Goal: Check status: Check status

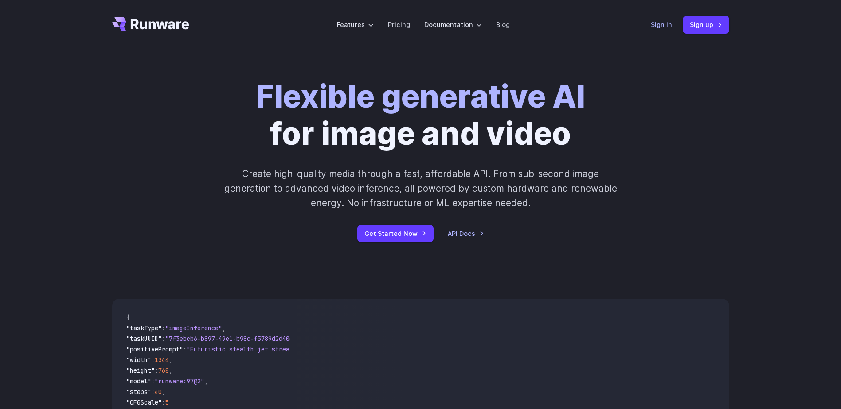
click at [669, 22] on link "Sign in" at bounding box center [661, 24] width 21 height 10
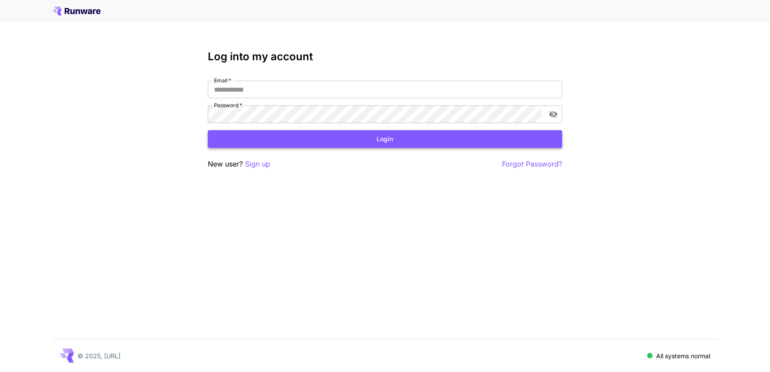
type input "**********"
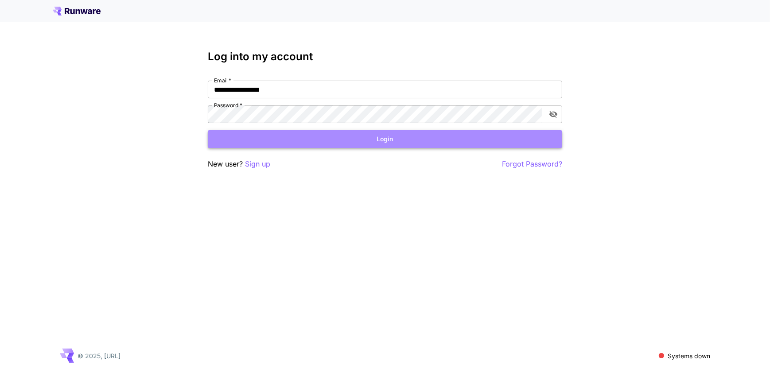
click at [402, 141] on button "Login" at bounding box center [385, 139] width 355 height 18
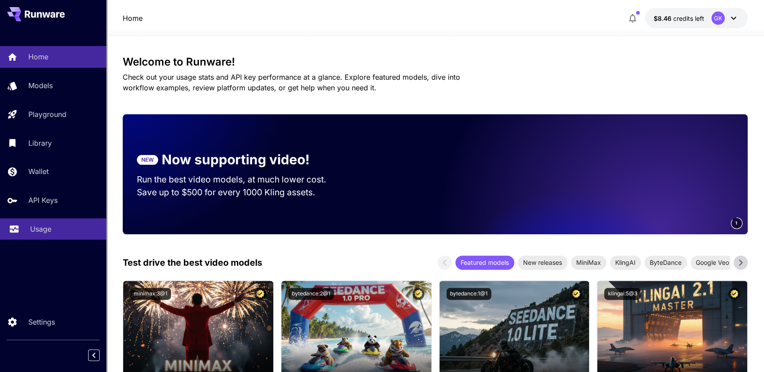
click at [35, 228] on p "Usage" at bounding box center [40, 229] width 21 height 11
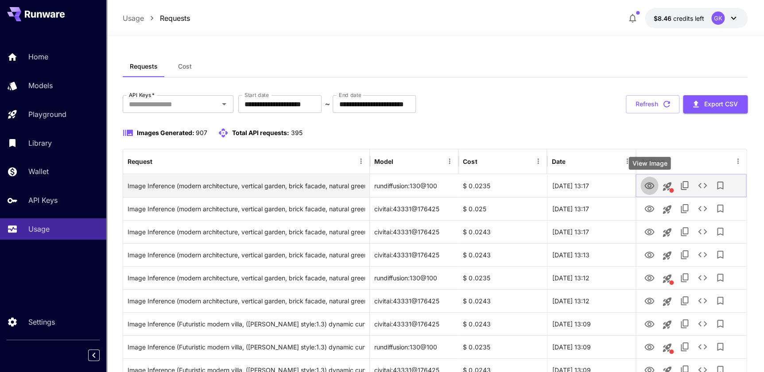
click at [647, 184] on icon "View Image" at bounding box center [650, 186] width 10 height 7
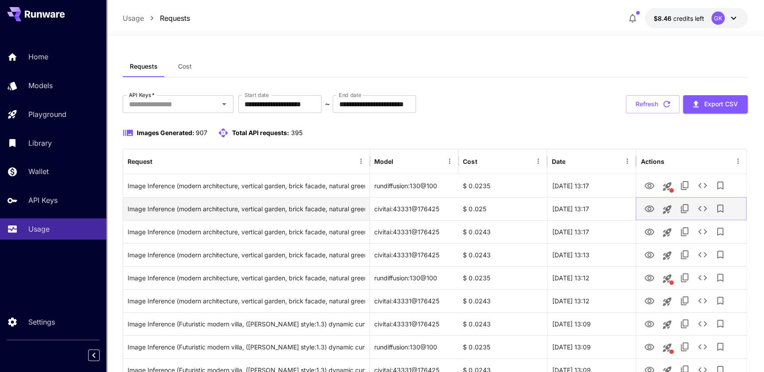
click at [647, 207] on icon "View Image" at bounding box center [650, 209] width 10 height 7
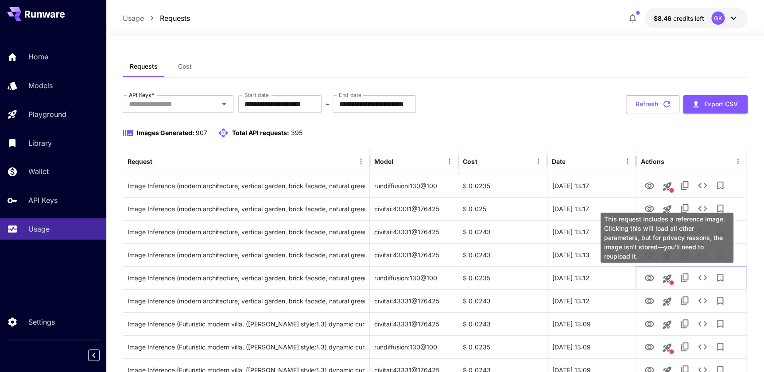
click at [656, 231] on div "This request includes a reference image. Clicking this will load all other para…" at bounding box center [667, 238] width 133 height 50
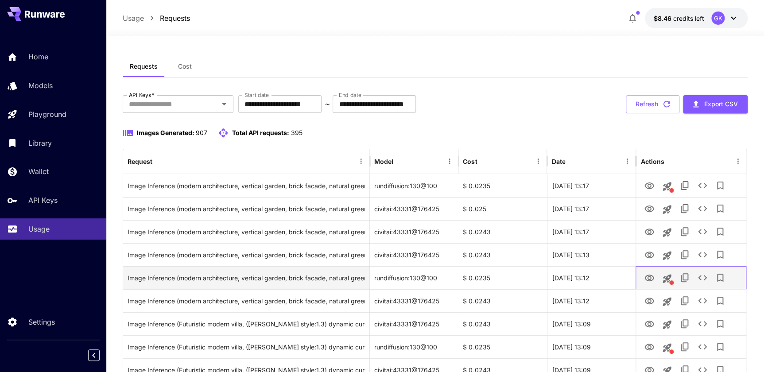
click at [641, 272] on div at bounding box center [691, 278] width 101 height 23
click at [649, 275] on icon "View Image" at bounding box center [650, 278] width 10 height 7
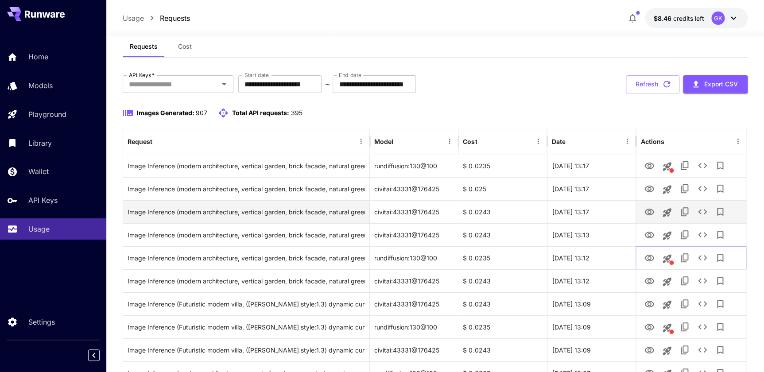
scroll to position [40, 0]
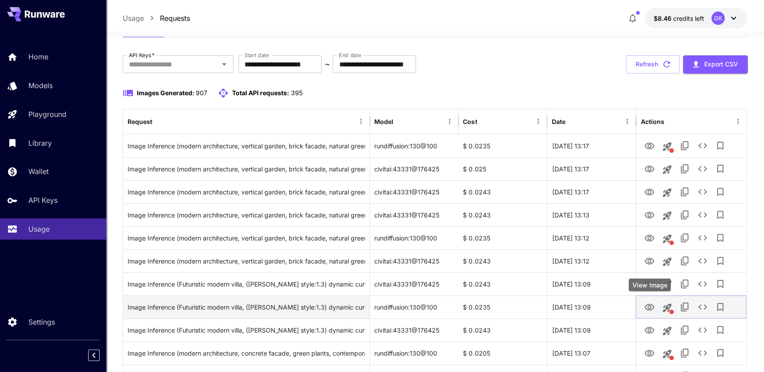
click at [643, 304] on button "View Image" at bounding box center [650, 307] width 18 height 18
click at [645, 310] on icon "View Image" at bounding box center [649, 307] width 11 height 11
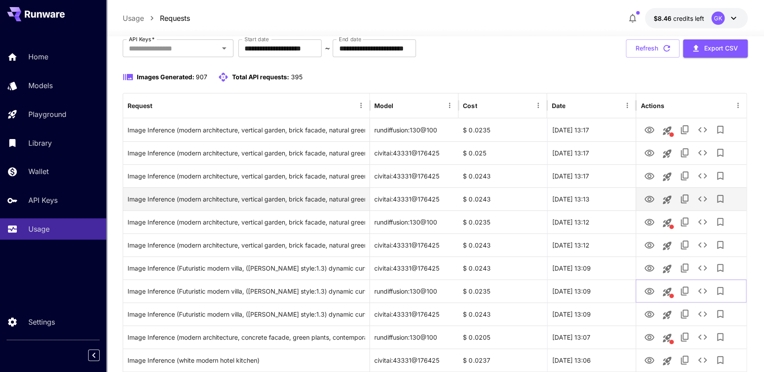
scroll to position [80, 0]
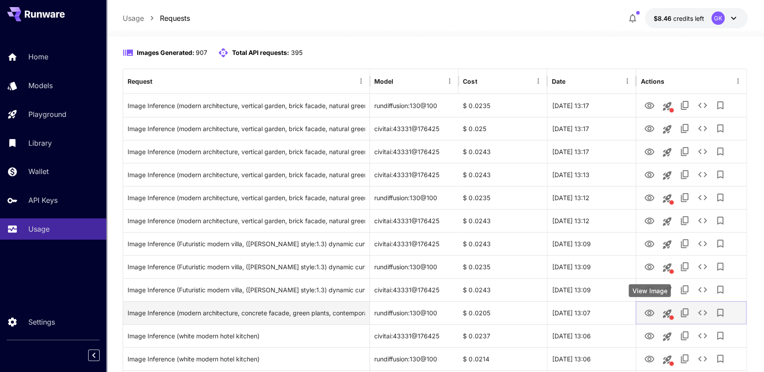
click at [653, 309] on icon "View Image" at bounding box center [649, 313] width 11 height 11
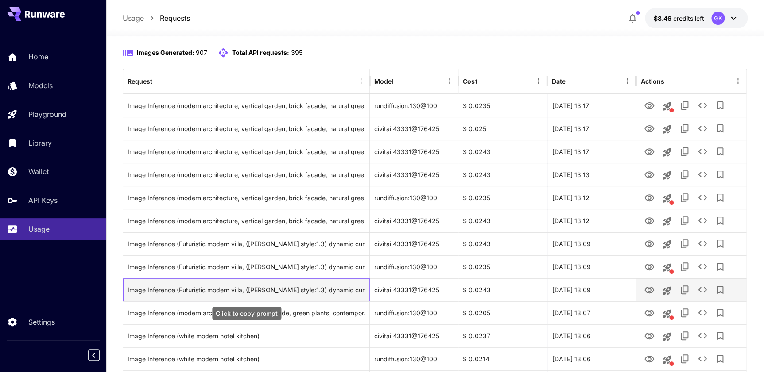
click at [211, 282] on div "Image Inference (Futuristic modern villa, ([PERSON_NAME] style:1.3) dynamic cur…" at bounding box center [247, 290] width 238 height 23
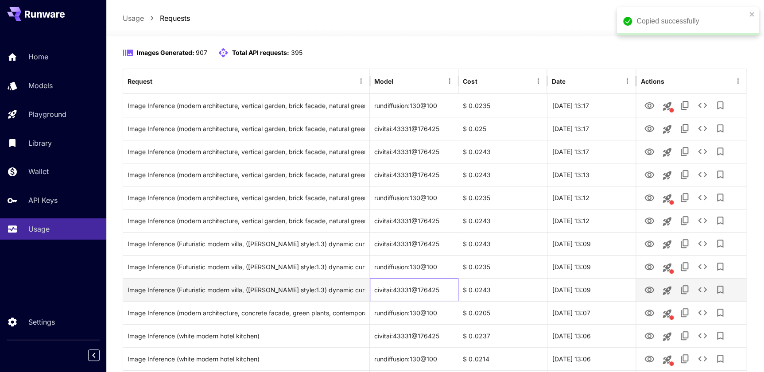
drag, startPoint x: 211, startPoint y: 282, endPoint x: 376, endPoint y: 285, distance: 164.4
click at [374, 285] on div "civitai:43331@176425" at bounding box center [414, 289] width 89 height 23
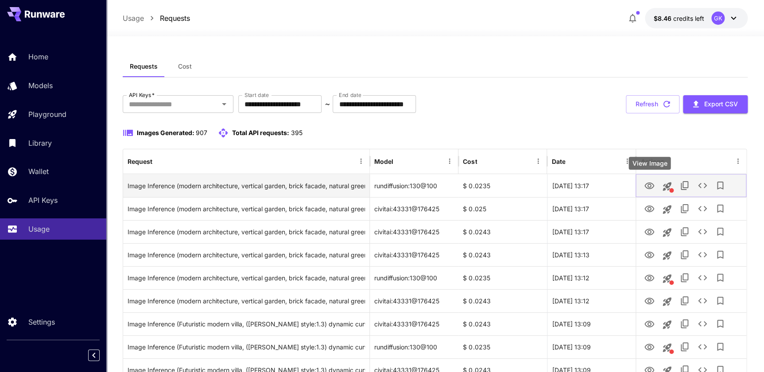
click at [654, 188] on icon "View Image" at bounding box center [649, 186] width 11 height 11
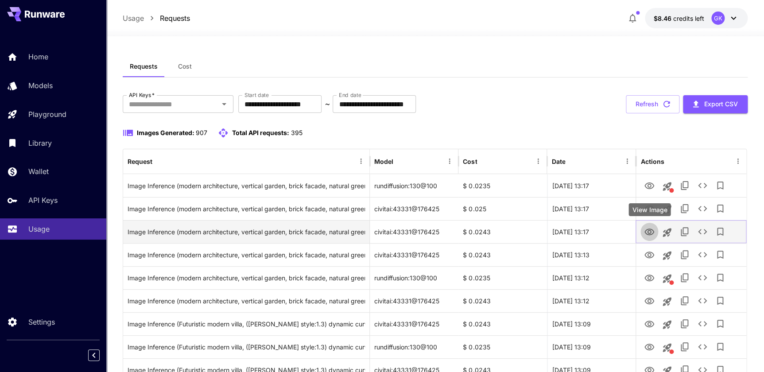
click at [643, 232] on button "View Image" at bounding box center [650, 231] width 18 height 18
click at [647, 230] on icon "View Image" at bounding box center [650, 232] width 10 height 7
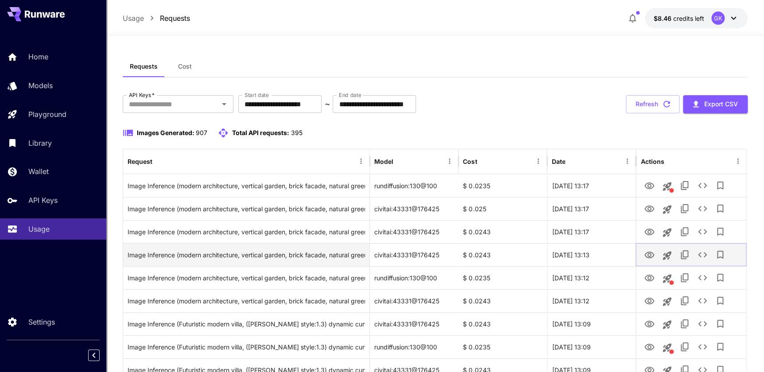
click at [648, 253] on icon "View Image" at bounding box center [649, 255] width 11 height 11
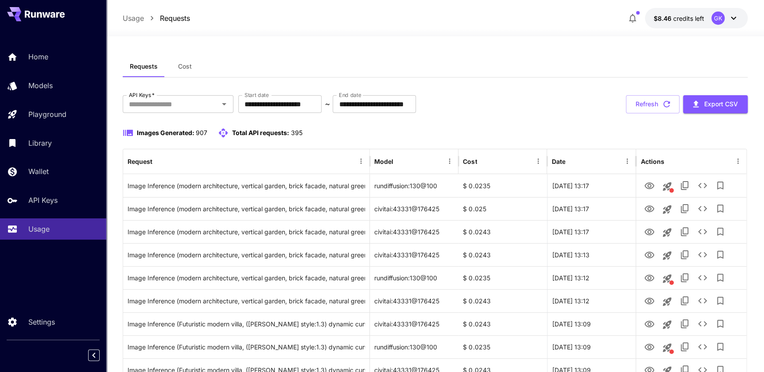
click at [664, 97] on button "Refresh" at bounding box center [653, 104] width 54 height 18
click at [632, 103] on button "Refresh" at bounding box center [653, 104] width 54 height 18
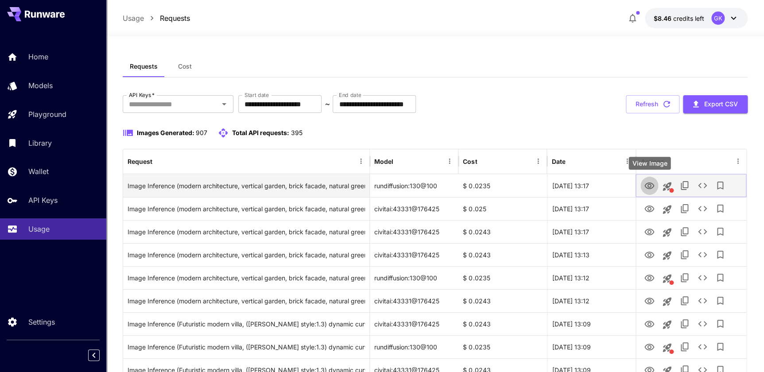
click at [647, 190] on icon "View Image" at bounding box center [649, 186] width 11 height 11
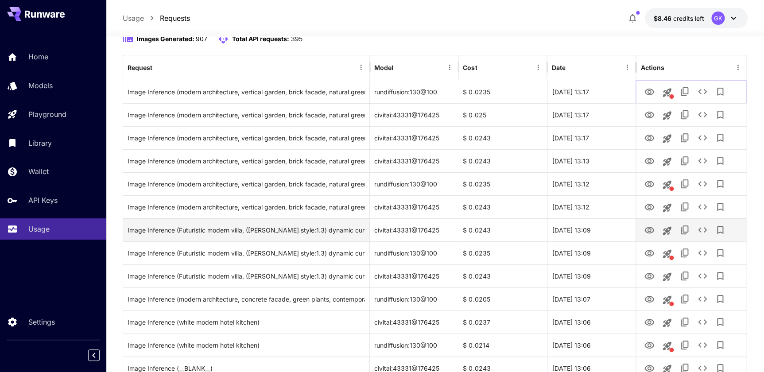
scroll to position [80, 0]
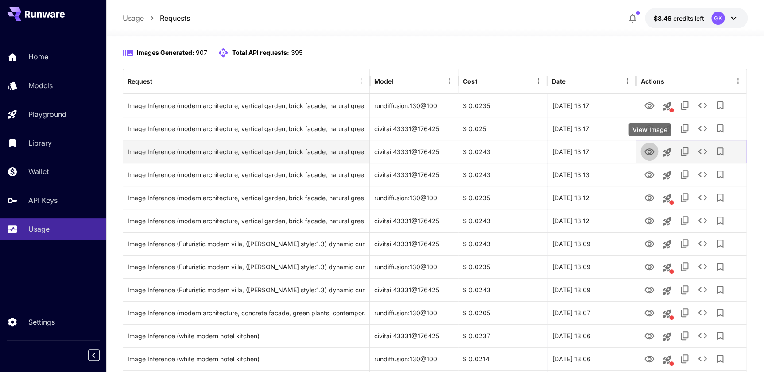
click at [648, 155] on icon "View Image" at bounding box center [649, 152] width 11 height 11
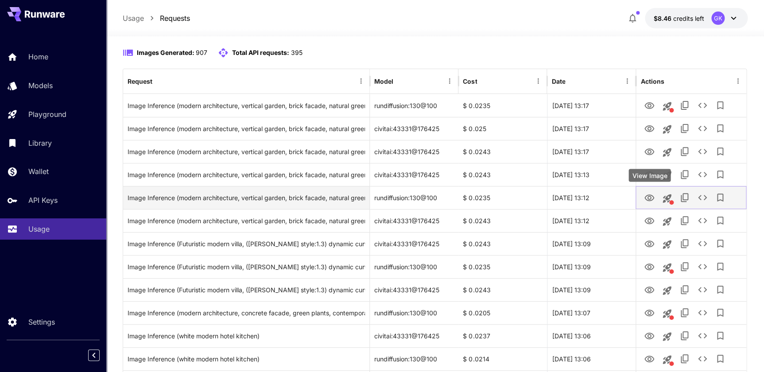
click at [643, 198] on button "View Image" at bounding box center [650, 197] width 18 height 18
click at [648, 197] on icon "View Image" at bounding box center [650, 198] width 10 height 7
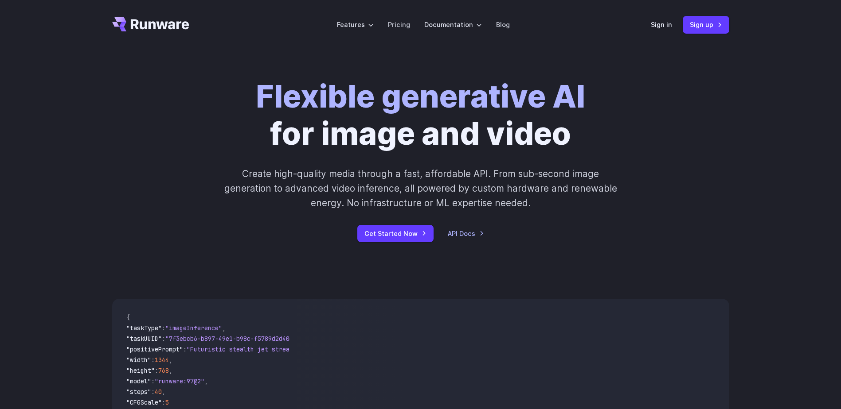
click at [653, 30] on div "Sign in Sign up" at bounding box center [690, 24] width 78 height 17
click at [657, 23] on link "Sign in" at bounding box center [661, 24] width 21 height 10
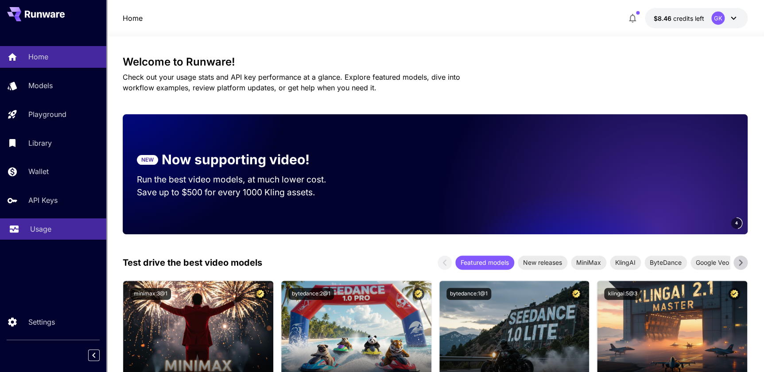
click at [64, 240] on link "Usage" at bounding box center [53, 229] width 106 height 22
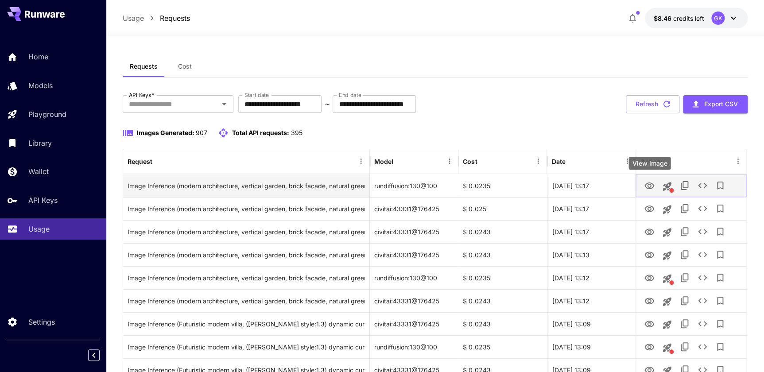
click at [652, 181] on icon "View Image" at bounding box center [649, 186] width 11 height 11
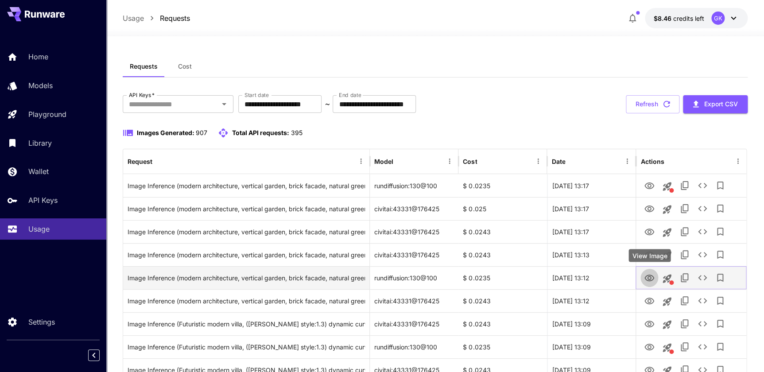
click at [641, 281] on button "View Image" at bounding box center [650, 278] width 18 height 18
click at [648, 278] on icon "View Image" at bounding box center [650, 278] width 10 height 7
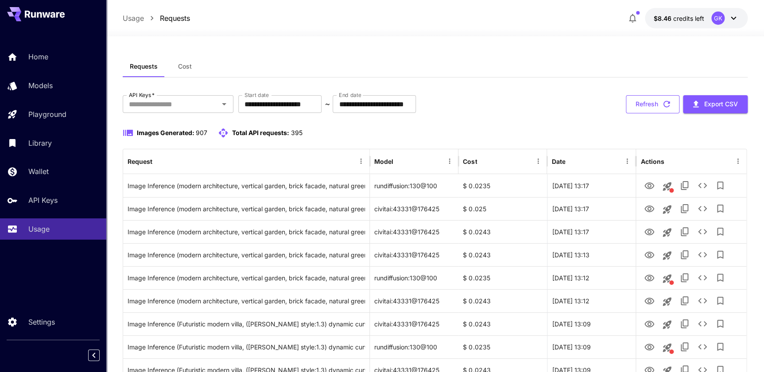
click at [653, 99] on button "Refresh" at bounding box center [653, 104] width 54 height 18
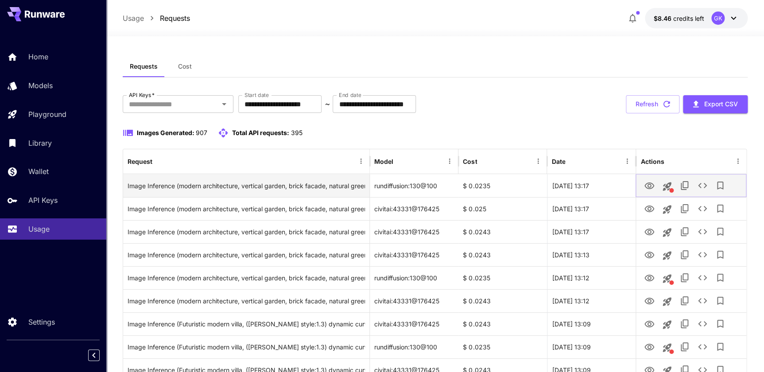
click at [650, 181] on icon "View Image" at bounding box center [649, 186] width 11 height 11
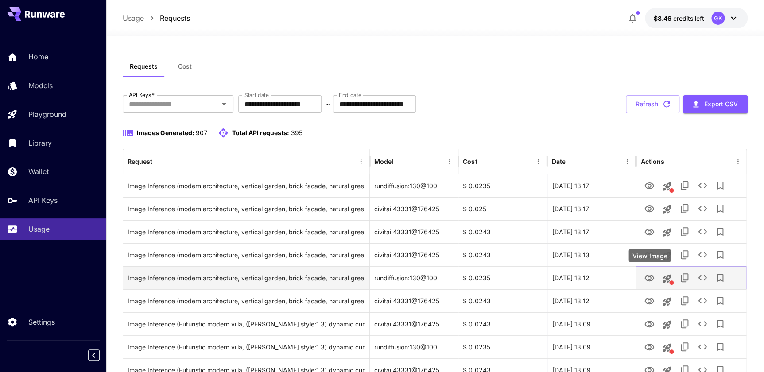
click at [650, 279] on icon "View Image" at bounding box center [650, 278] width 10 height 7
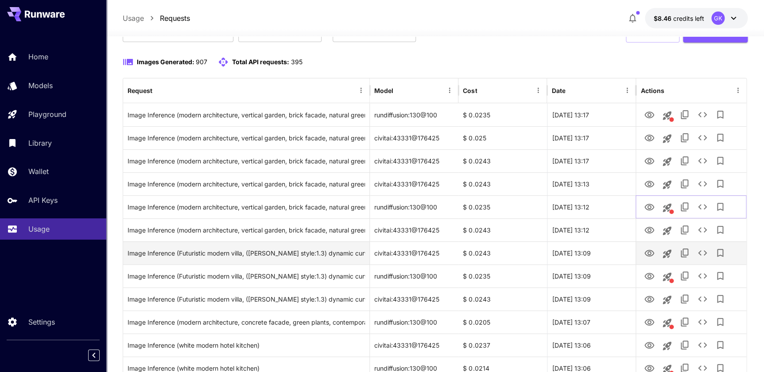
scroll to position [80, 0]
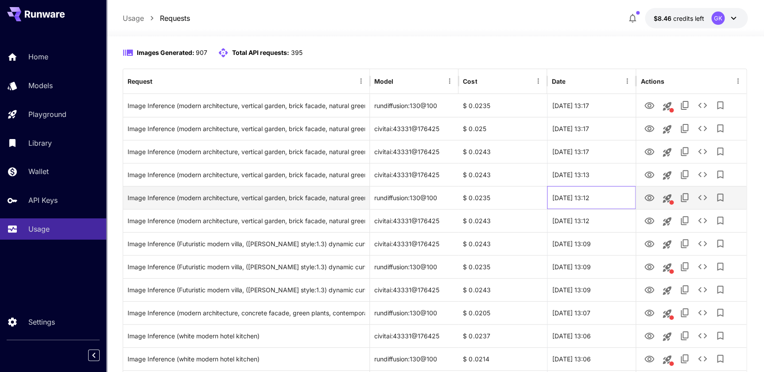
drag, startPoint x: 589, startPoint y: 194, endPoint x: 601, endPoint y: 193, distance: 12.4
click at [601, 193] on div "[DATE] 13:12" at bounding box center [591, 197] width 89 height 23
drag, startPoint x: 601, startPoint y: 193, endPoint x: 608, endPoint y: 193, distance: 6.2
click at [608, 193] on div "[DATE] 13:12" at bounding box center [591, 197] width 89 height 23
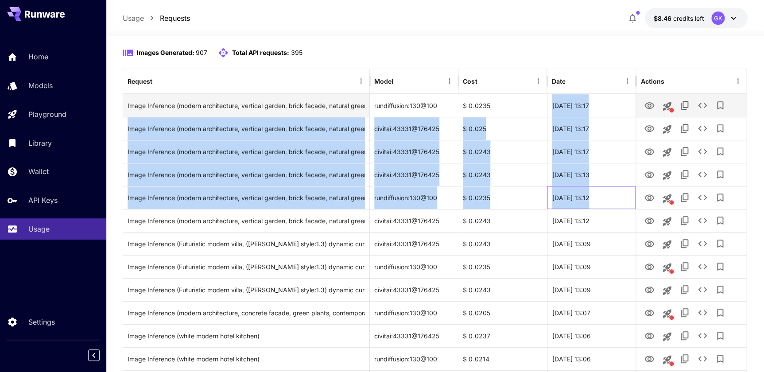
drag, startPoint x: 608, startPoint y: 193, endPoint x: 537, endPoint y: 106, distance: 111.8
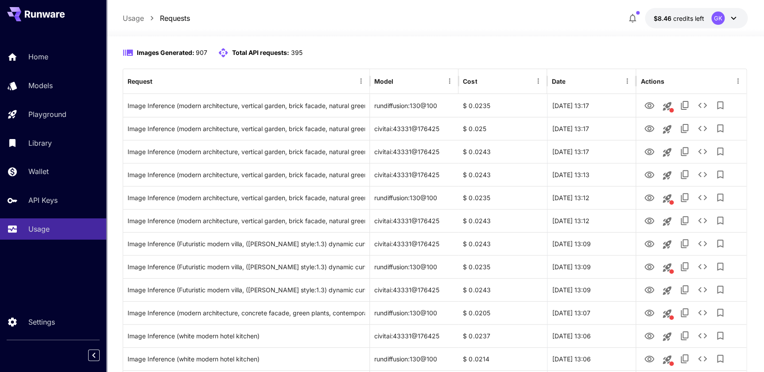
drag, startPoint x: 537, startPoint y: 106, endPoint x: 564, endPoint y: 48, distance: 63.6
click at [564, 49] on div "Images Generated: 907 Total API requests: 395" at bounding box center [435, 52] width 625 height 11
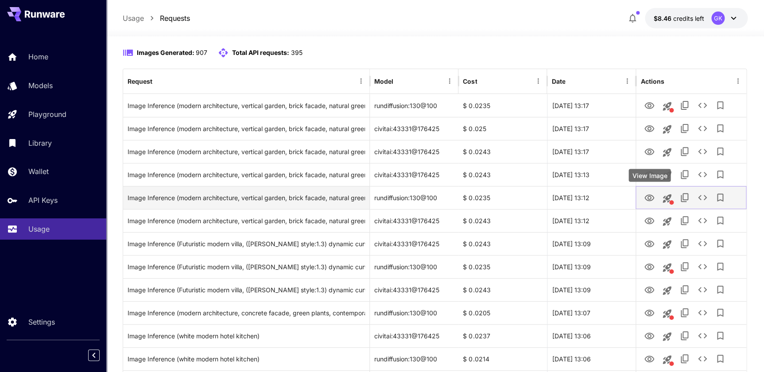
click at [653, 202] on button "View Image" at bounding box center [650, 197] width 18 height 18
click at [646, 200] on icon "View Image" at bounding box center [649, 198] width 11 height 11
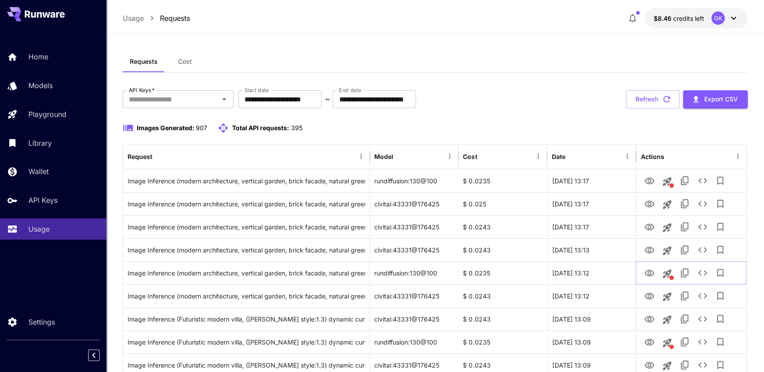
scroll to position [0, 0]
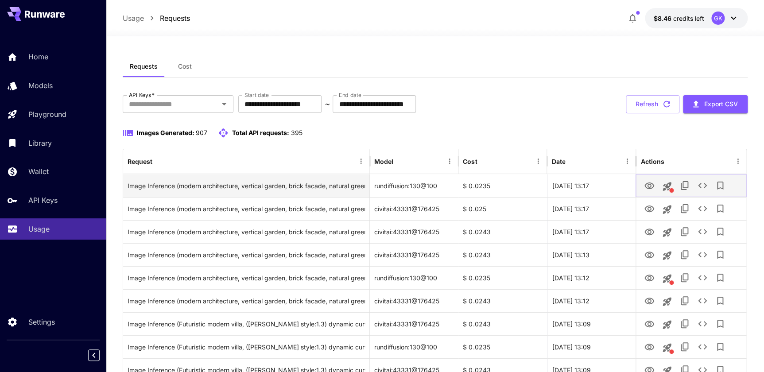
click at [647, 187] on icon "View Image" at bounding box center [649, 186] width 11 height 11
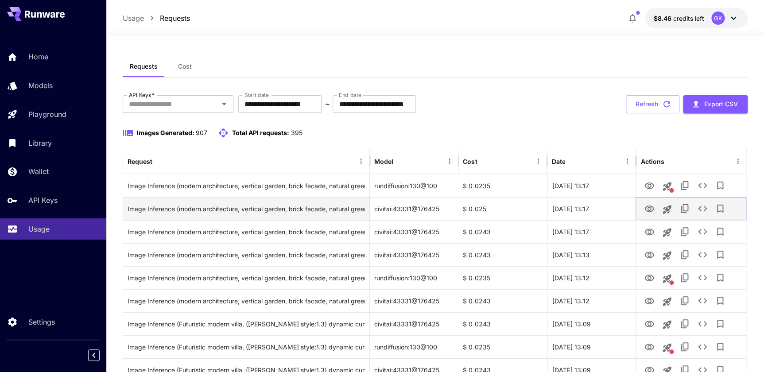
click at [643, 207] on button "View Image" at bounding box center [650, 208] width 18 height 18
click at [644, 207] on button "View Image" at bounding box center [650, 208] width 18 height 18
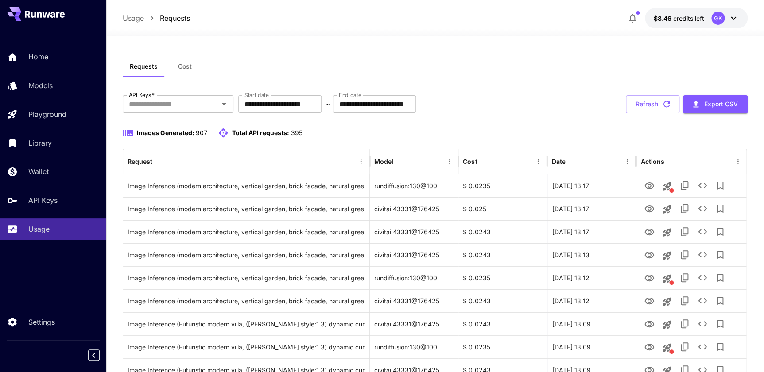
click at [524, 106] on div "**********" at bounding box center [435, 104] width 625 height 18
